Goal: Obtain resource: Download file/media

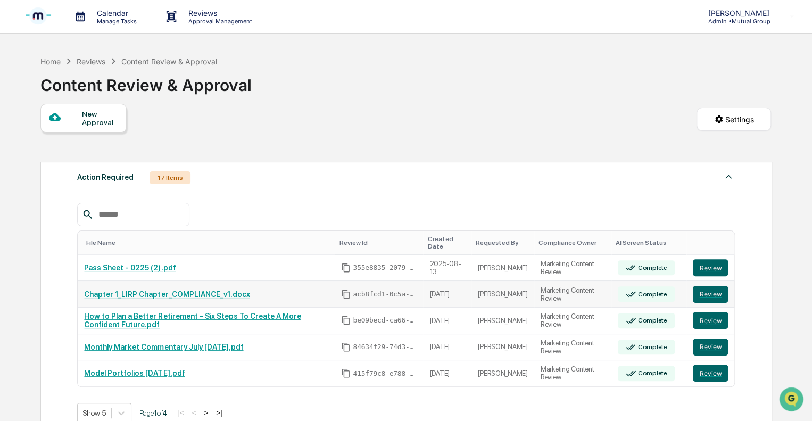
click at [147, 290] on link "Chapter 1_LIRP Chapter_COMPLIANCE_v1.docx" at bounding box center [167, 294] width 166 height 9
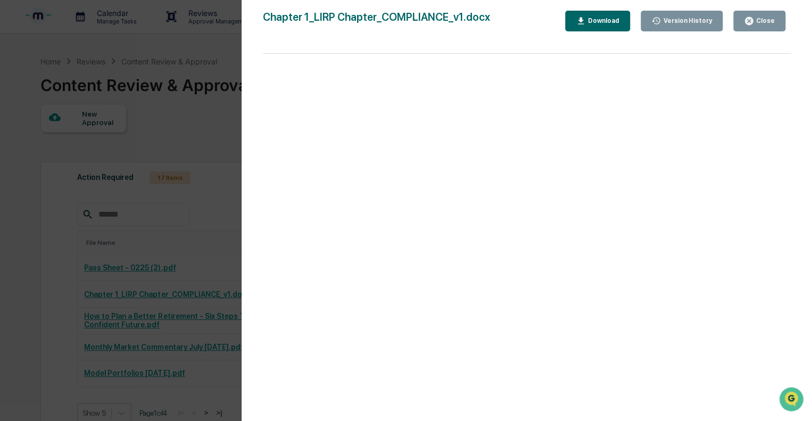
click at [758, 26] on button "Close" at bounding box center [759, 21] width 52 height 21
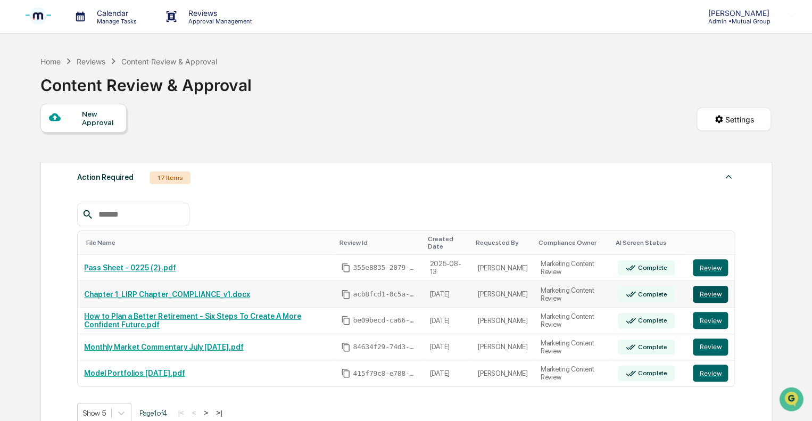
click at [704, 286] on button "Review" at bounding box center [710, 294] width 35 height 17
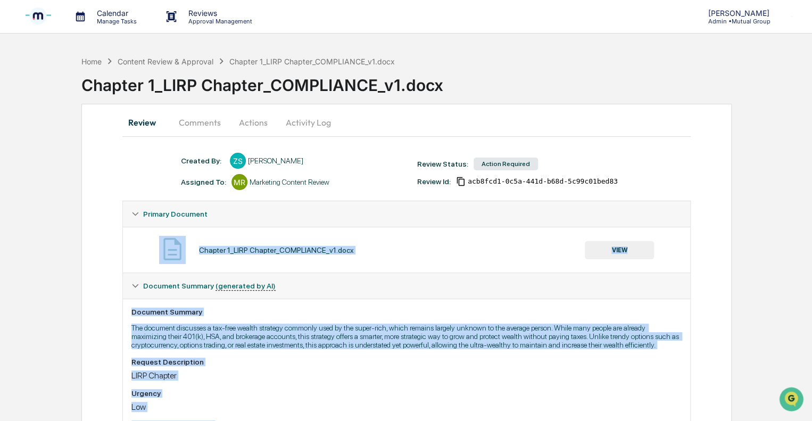
drag, startPoint x: 308, startPoint y: 364, endPoint x: 121, endPoint y: 251, distance: 218.7
copy div "Chapter 1_LIRP Chapter_COMPLIANCE_v1.docx VIEW Document Summary (generated by A…"
